Goal: Obtain resource: Obtain resource

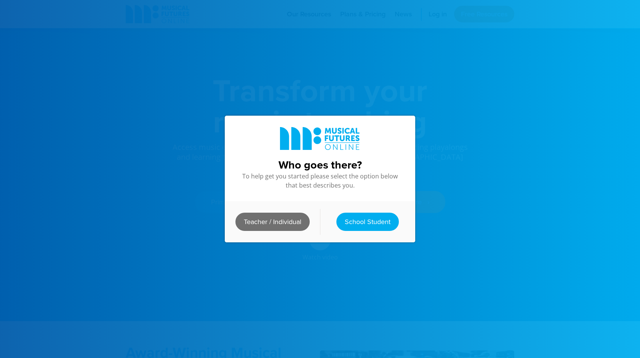
click at [267, 218] on link "Teacher / Individual" at bounding box center [272, 222] width 74 height 18
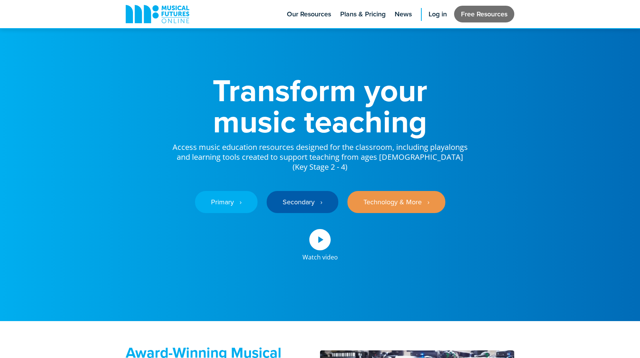
click at [472, 21] on link "Free Resources" at bounding box center [484, 14] width 60 height 17
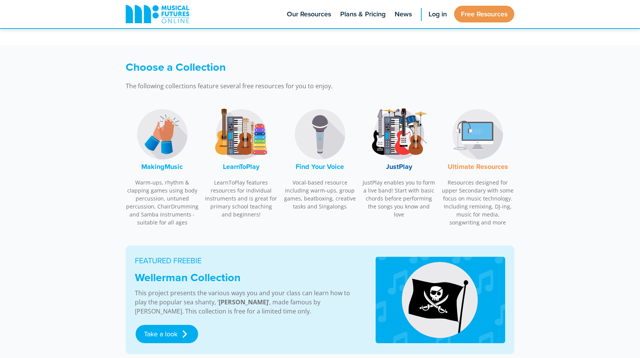
scroll to position [194, 0]
click at [246, 156] on img at bounding box center [241, 134] width 57 height 57
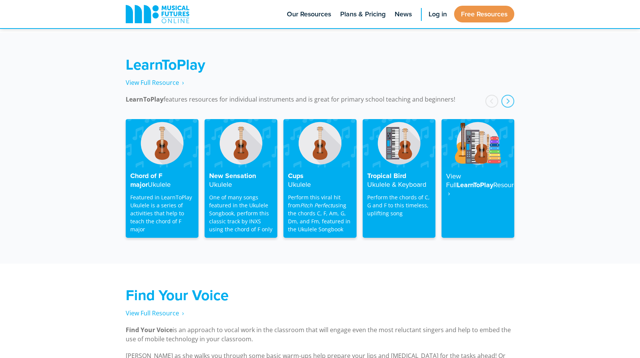
scroll to position [1223, 0]
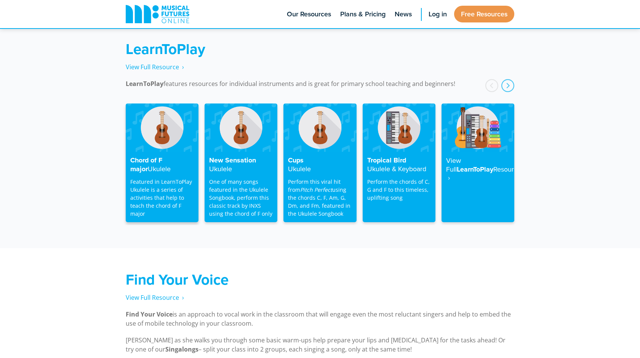
click at [172, 152] on div "Chord of F major Ukulele Featured in LearnToPlay Ukulele is a series of activit…" at bounding box center [162, 187] width 73 height 70
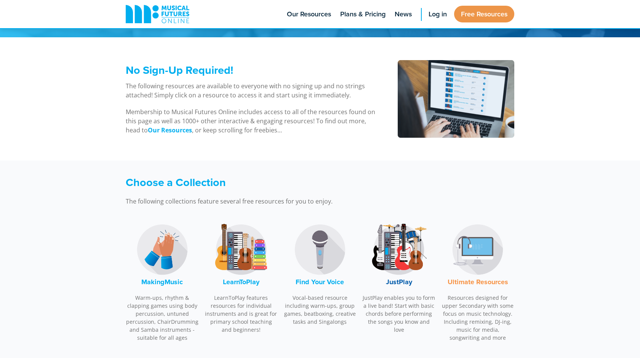
scroll to position [152, 0]
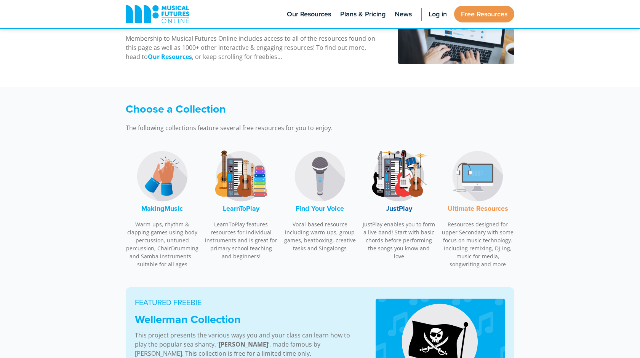
click at [488, 184] on img at bounding box center [477, 176] width 57 height 57
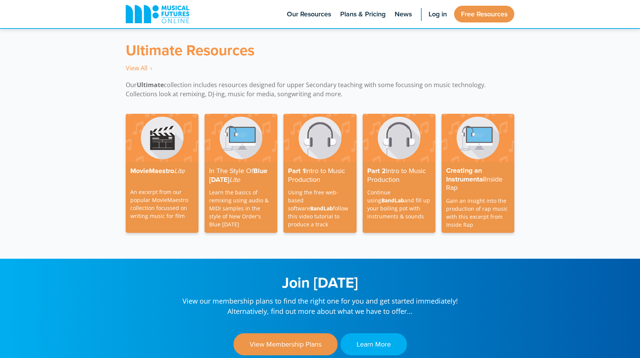
scroll to position [2203, 0]
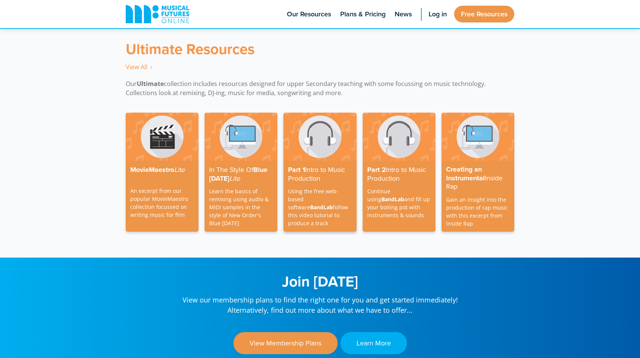
click at [326, 133] on img at bounding box center [319, 137] width 73 height 48
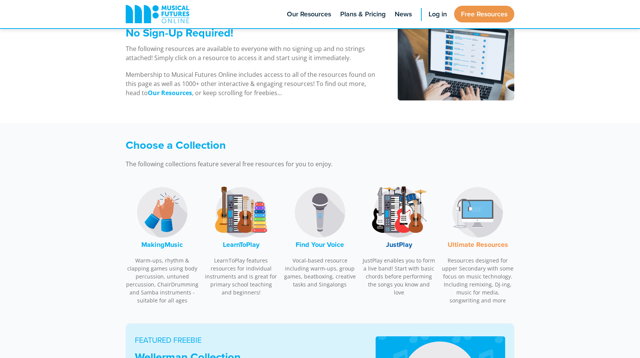
scroll to position [110, 0]
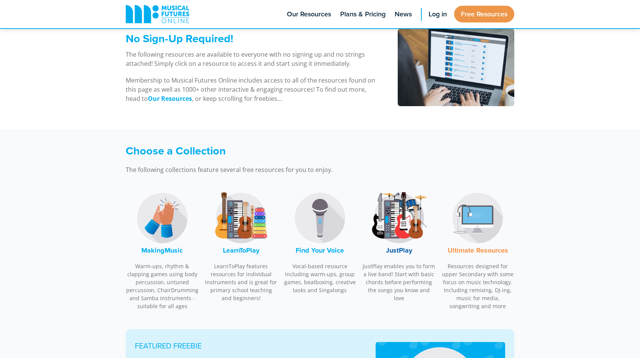
click at [398, 229] on img at bounding box center [398, 218] width 57 height 57
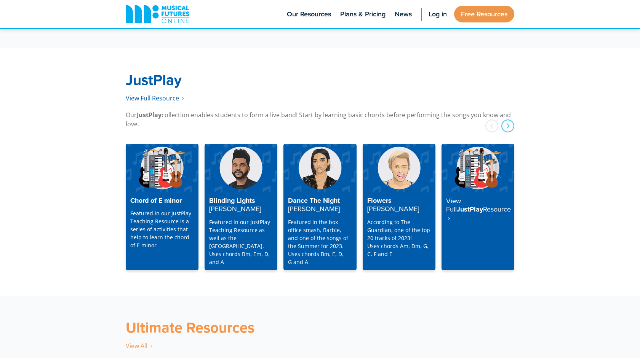
scroll to position [1958, 0]
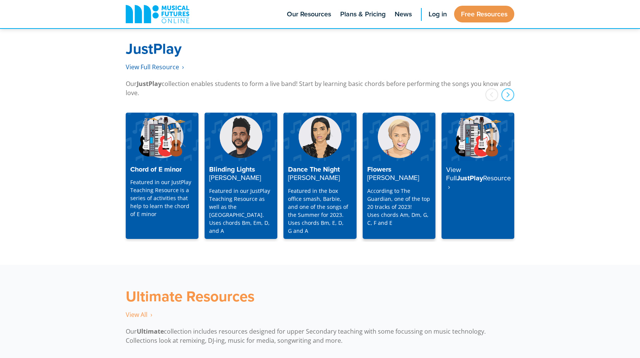
click at [395, 141] on img at bounding box center [399, 137] width 73 height 48
